Goal: Information Seeking & Learning: Learn about a topic

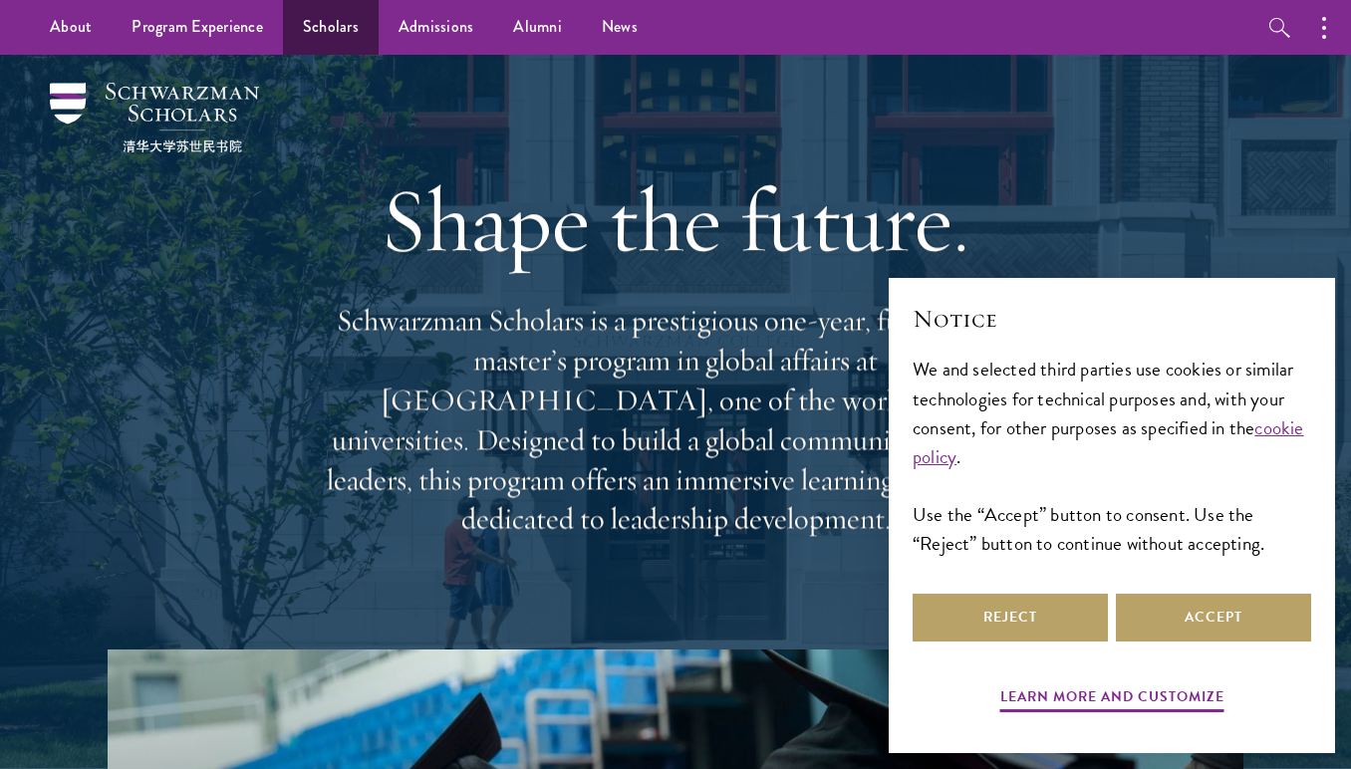
click at [344, 22] on link "Scholars" at bounding box center [331, 27] width 96 height 55
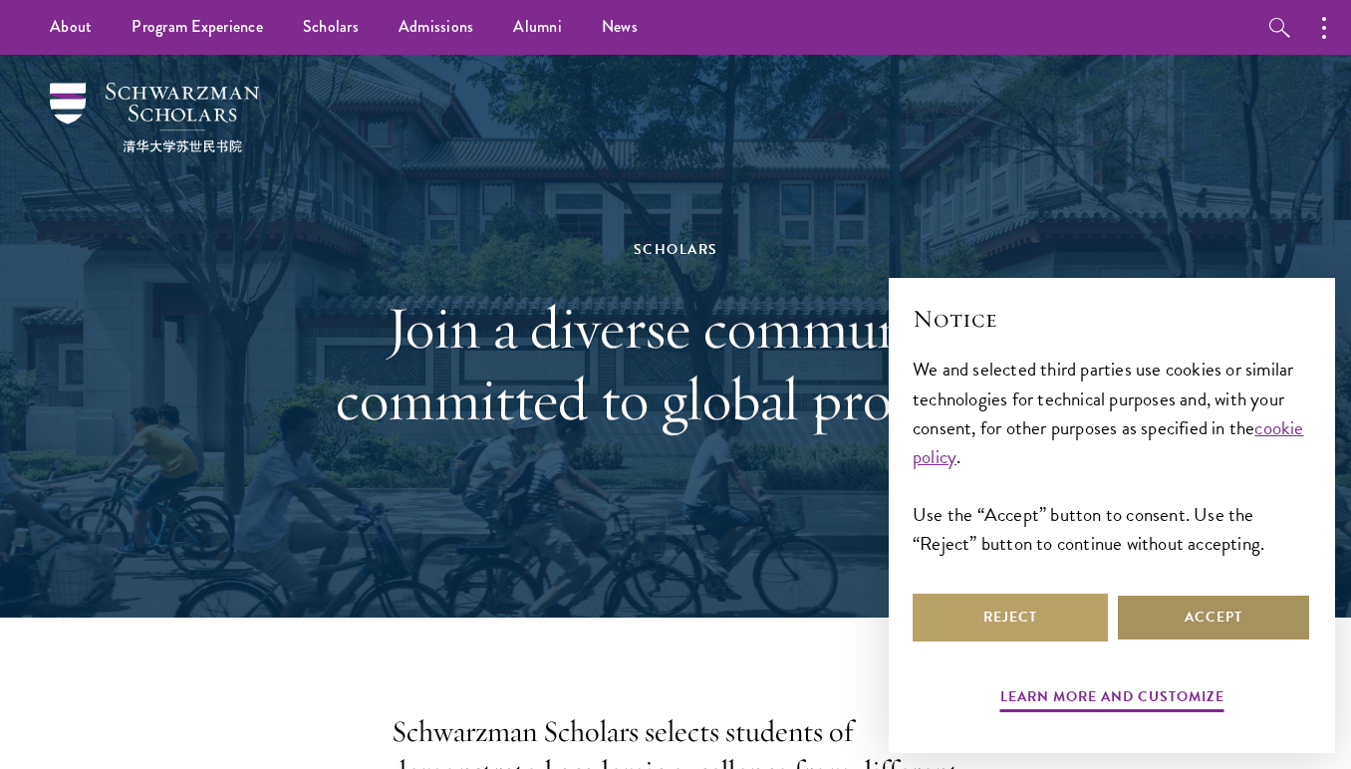
click at [1181, 623] on button "Accept" at bounding box center [1213, 618] width 195 height 48
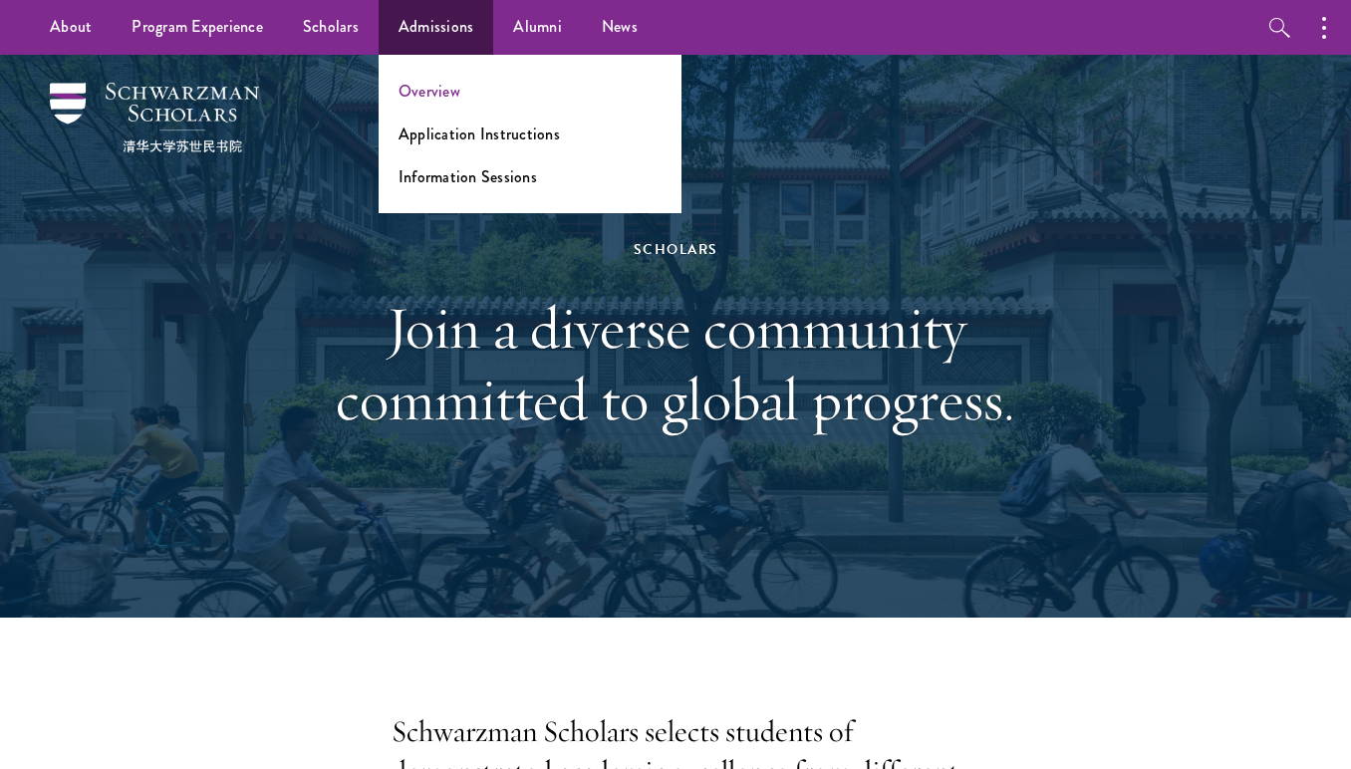
click at [413, 87] on link "Overview" at bounding box center [429, 91] width 62 height 23
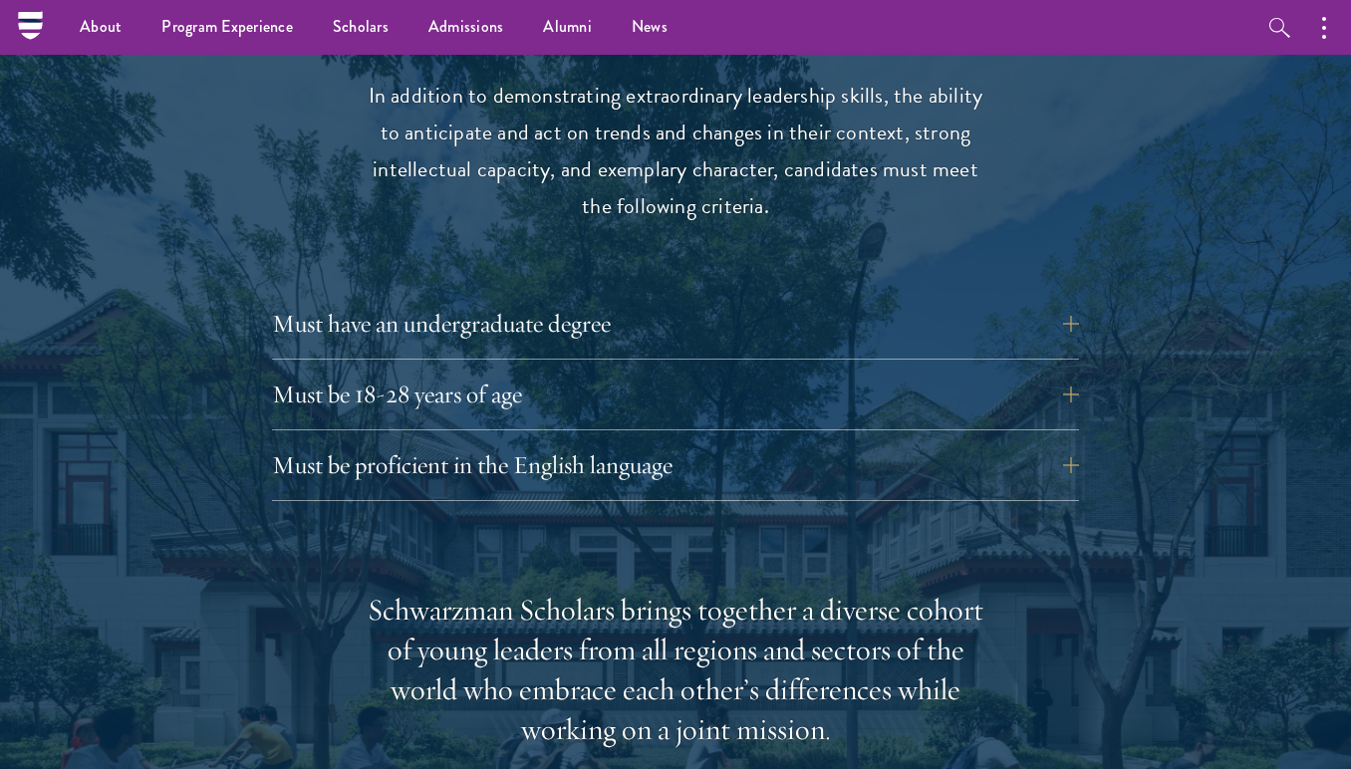
scroll to position [2603, 0]
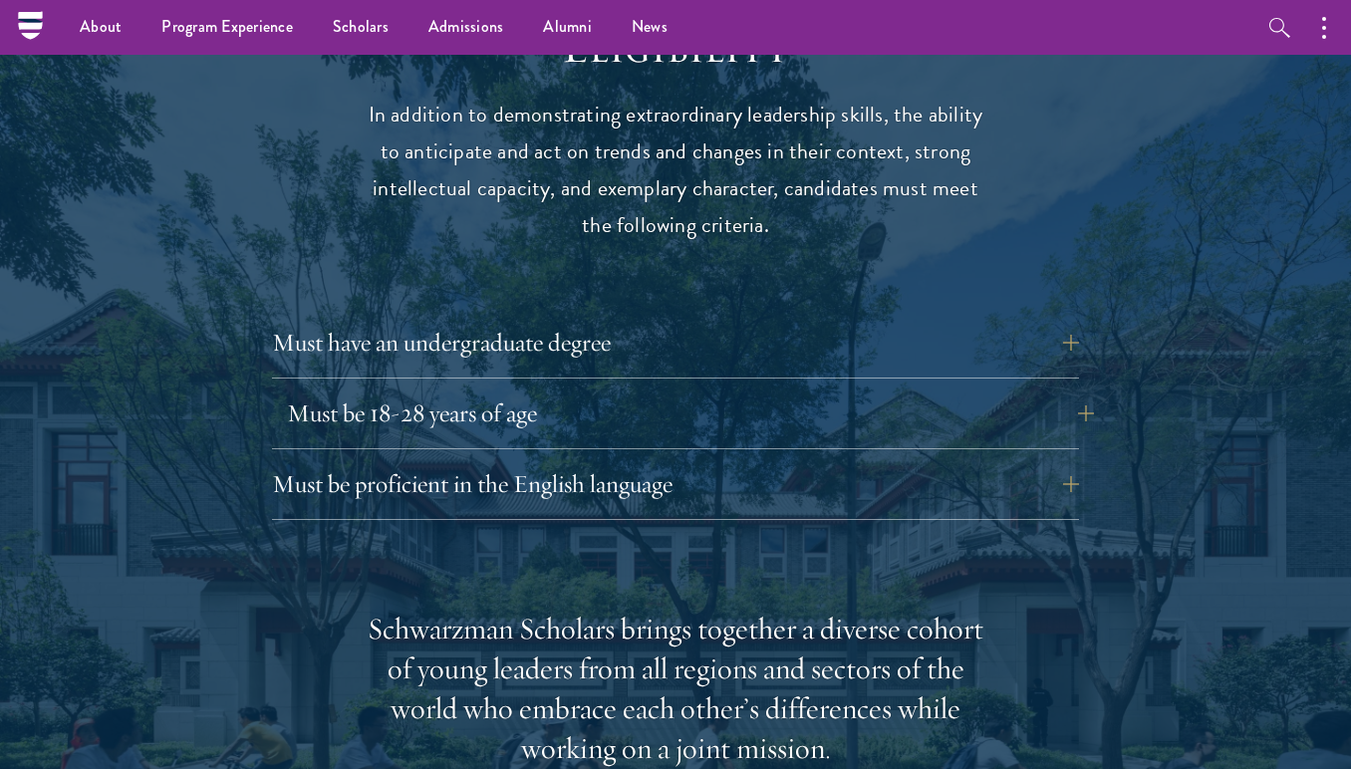
click at [1022, 390] on button "Must be 18-28 years of age" at bounding box center [690, 414] width 807 height 48
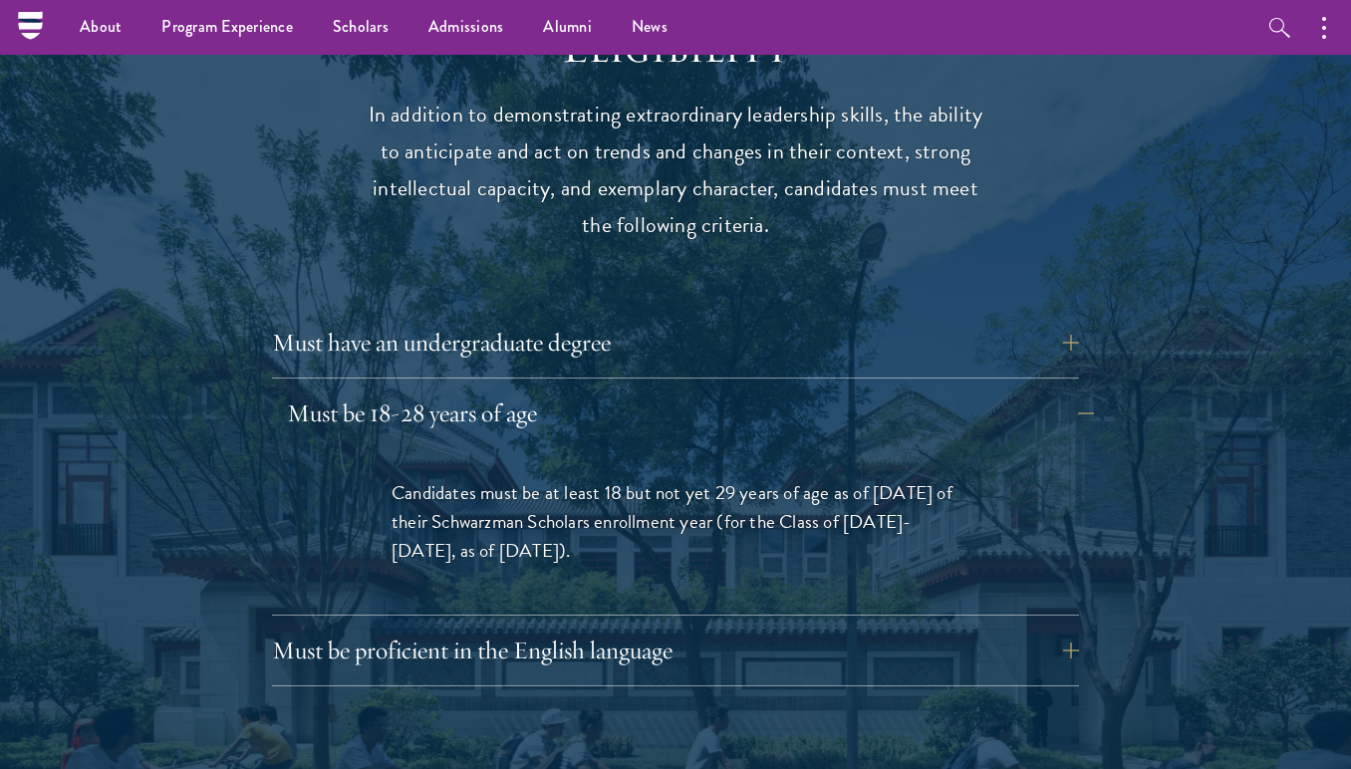
click at [1078, 390] on button "Must be 18-28 years of age" at bounding box center [690, 414] width 807 height 48
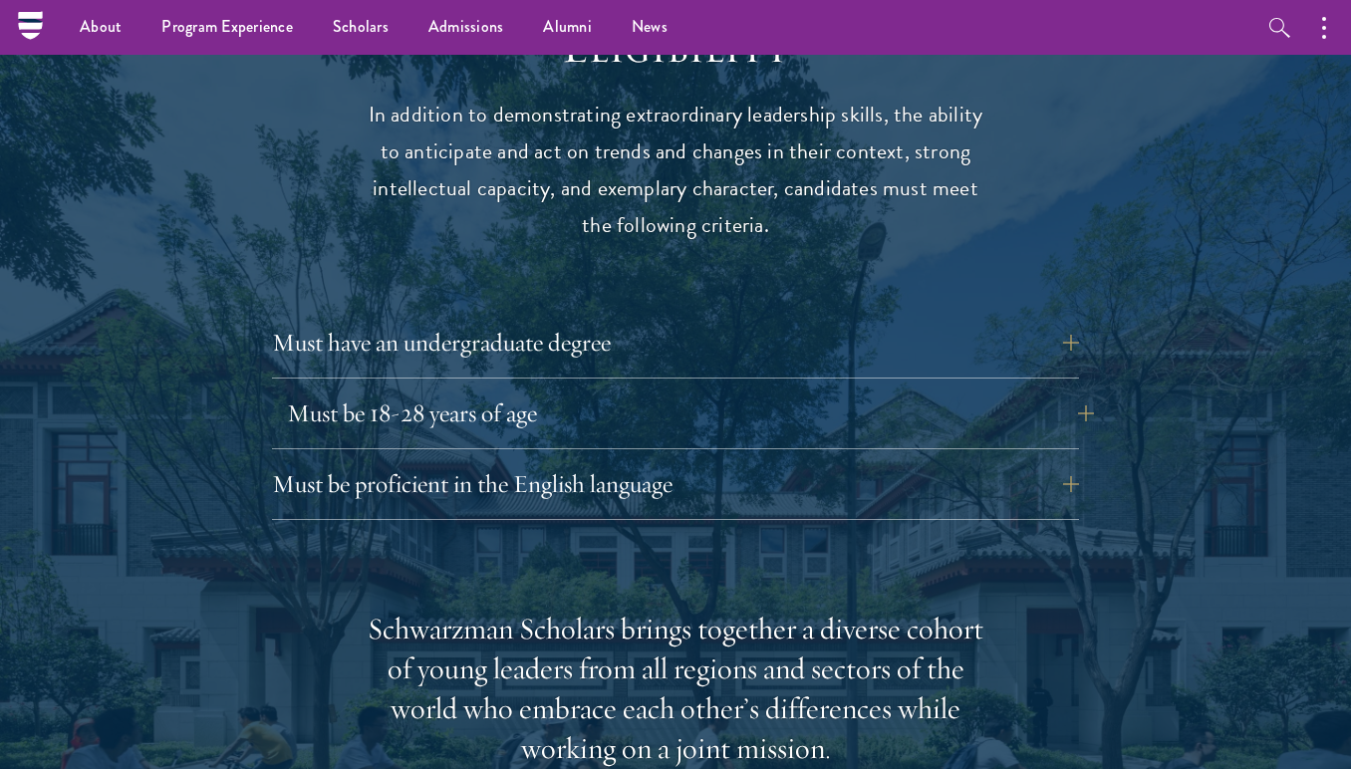
click at [1070, 390] on button "Must be 18-28 years of age" at bounding box center [690, 414] width 807 height 48
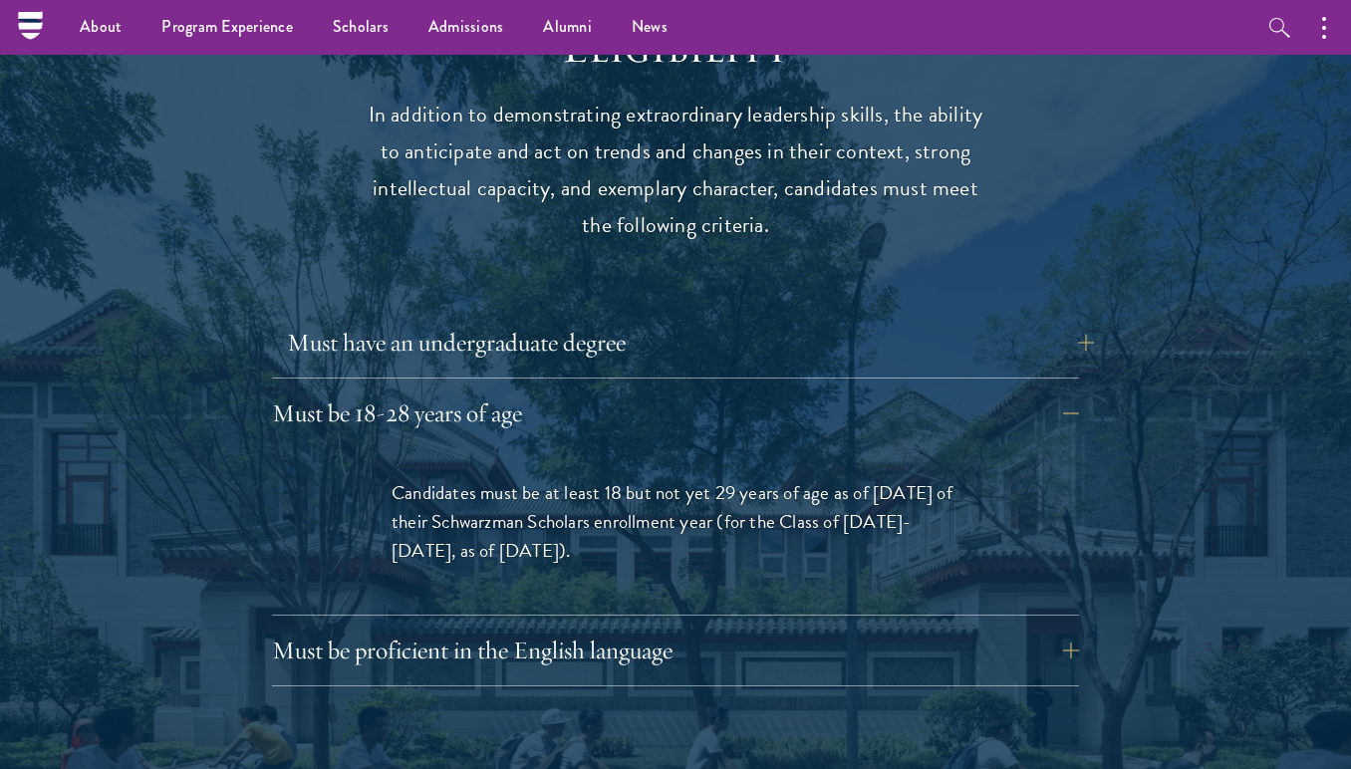
click at [1069, 319] on button "Must have an undergraduate degree" at bounding box center [690, 343] width 807 height 48
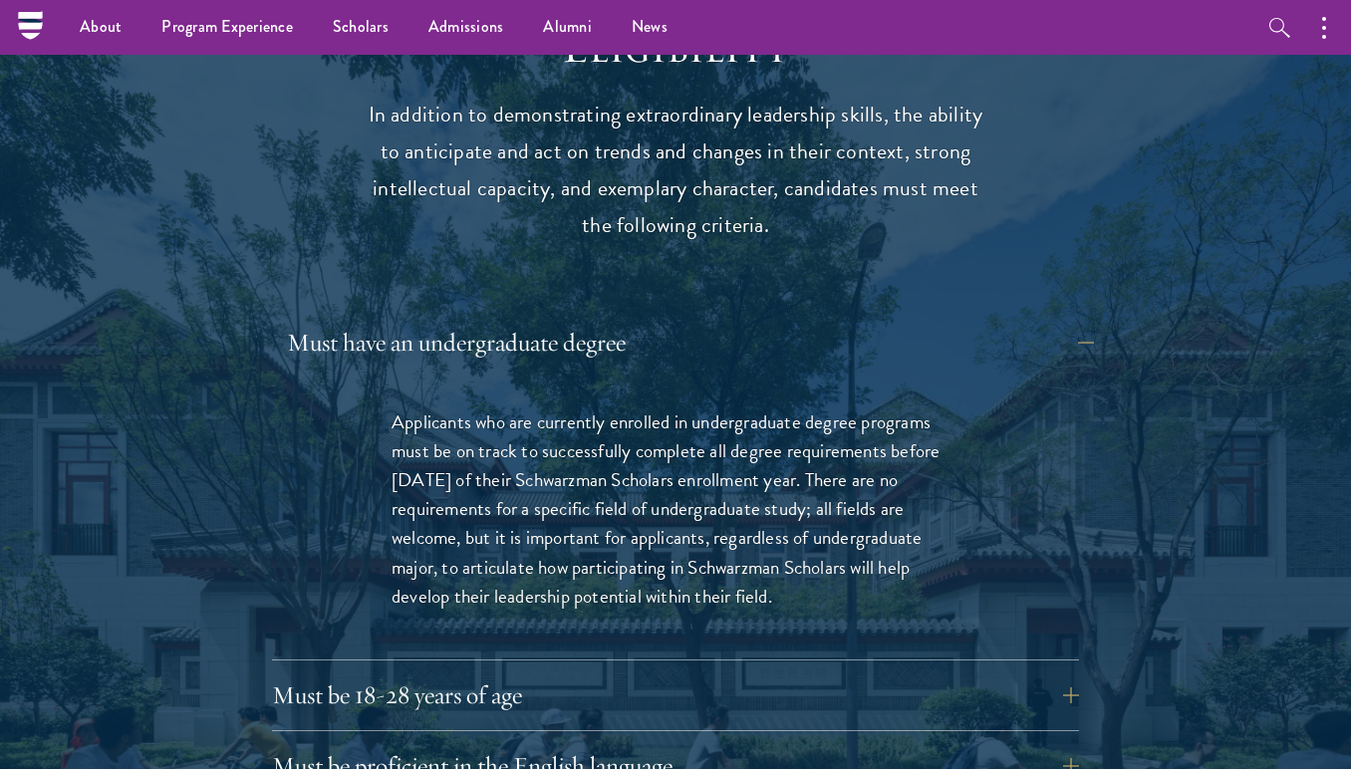
click at [1069, 319] on button "Must have an undergraduate degree" at bounding box center [690, 343] width 807 height 48
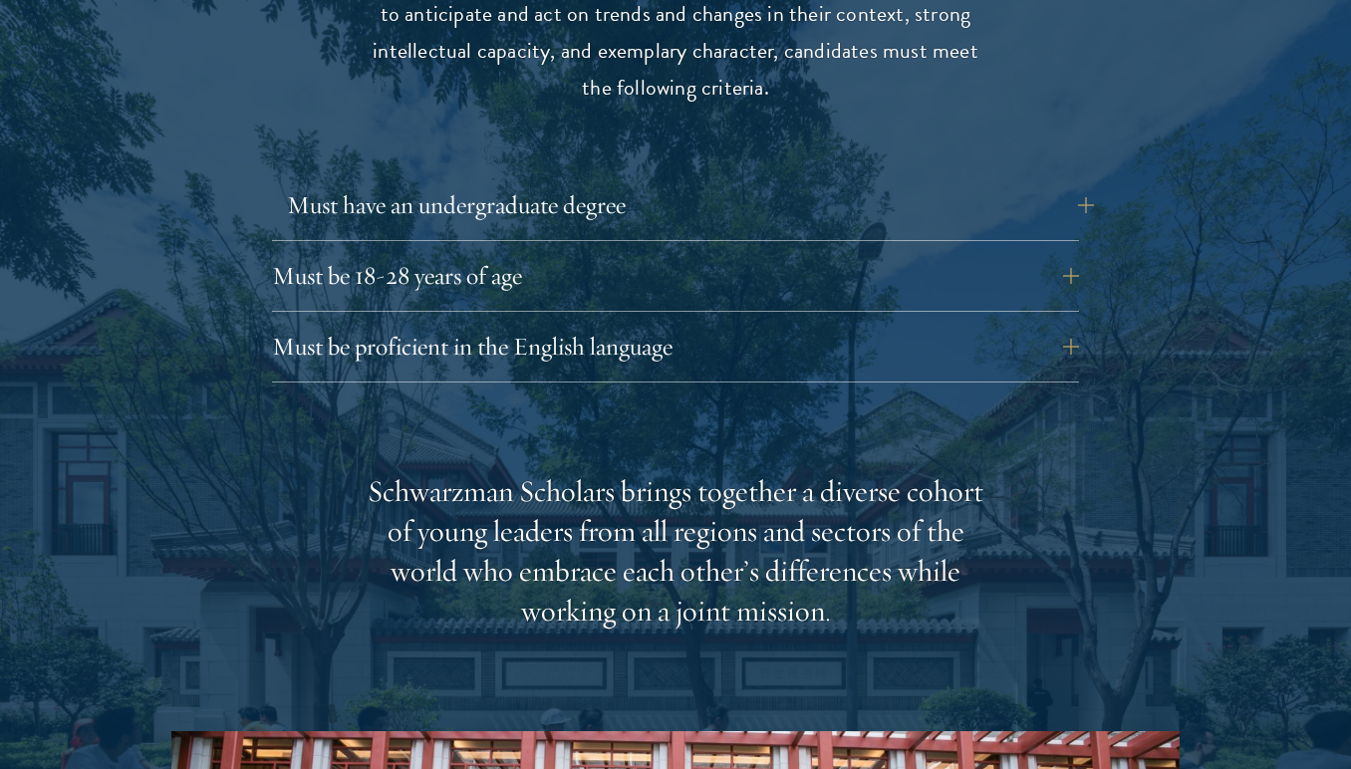
scroll to position [2747, 0]
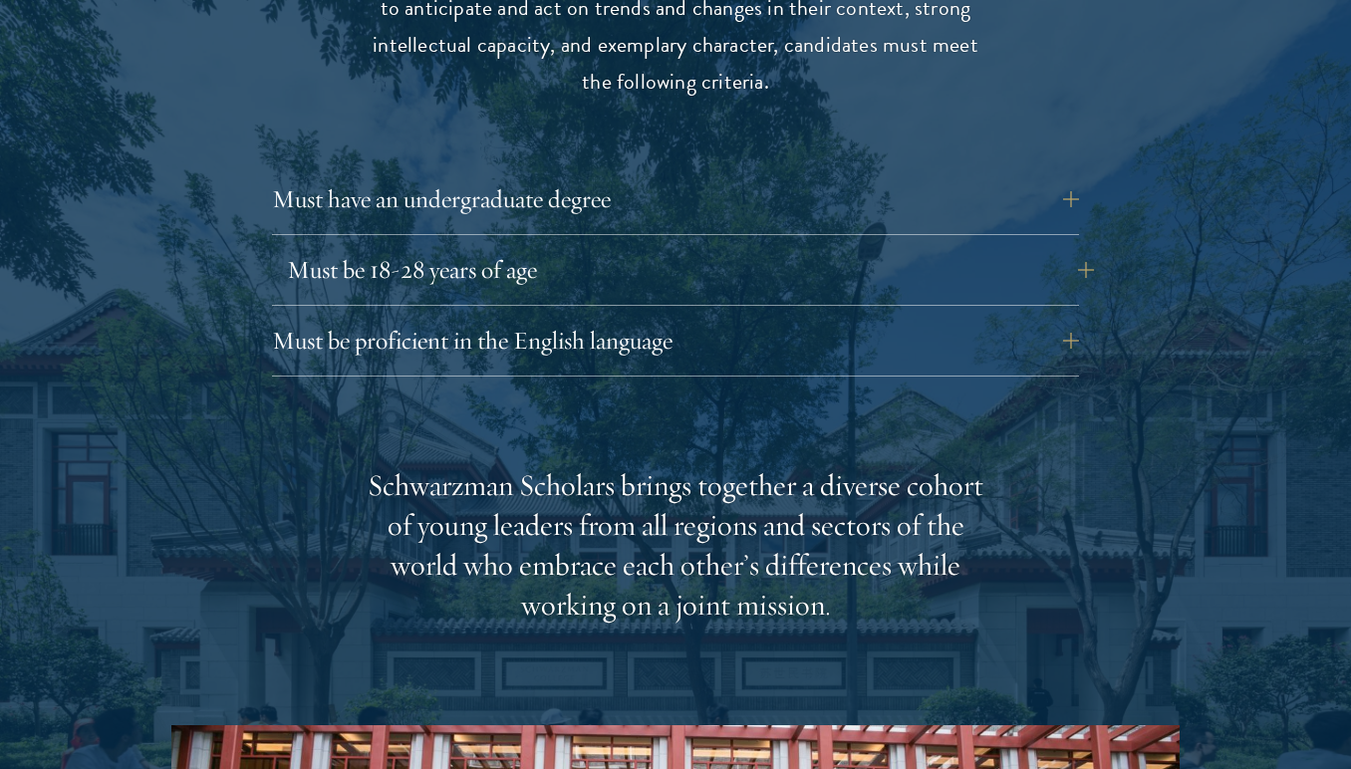
click at [1071, 246] on button "Must be 18-28 years of age" at bounding box center [690, 270] width 807 height 48
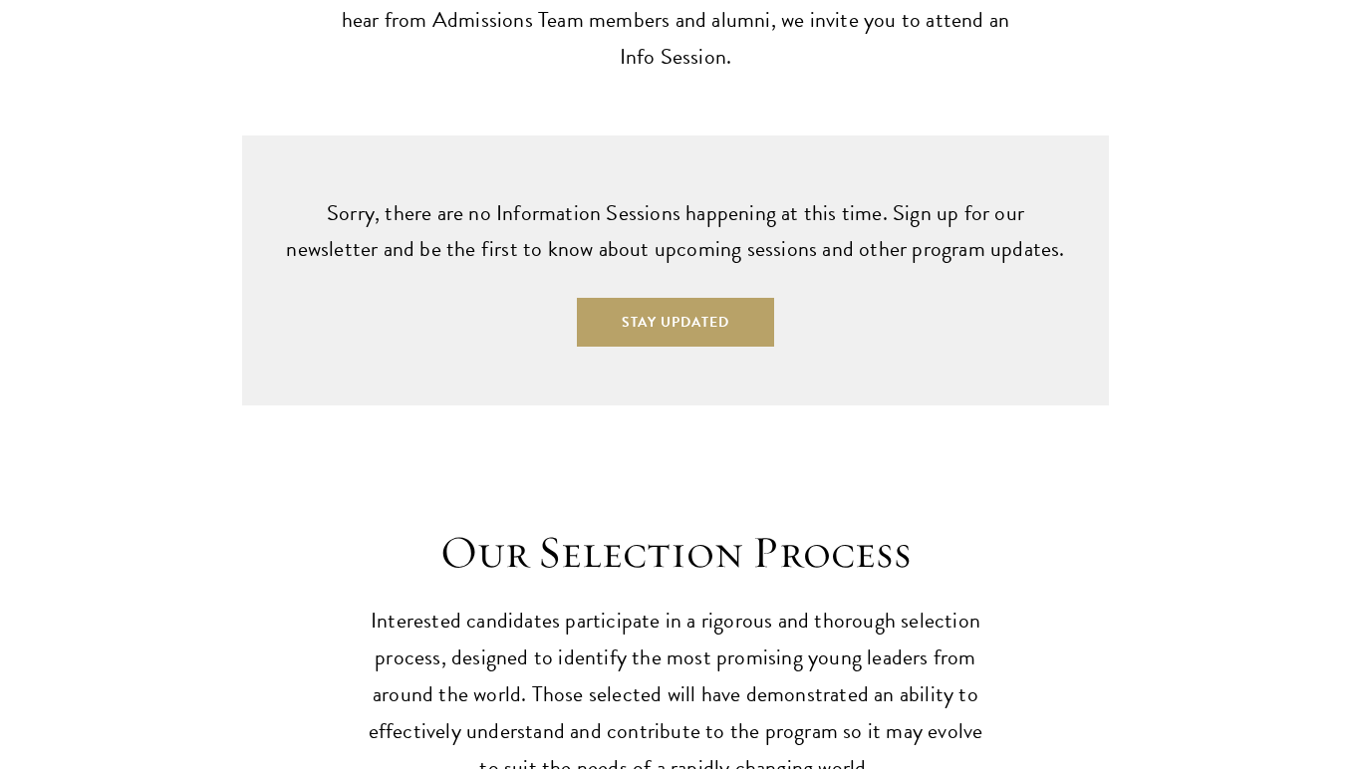
scroll to position [5267, 0]
